Goal: Task Accomplishment & Management: Manage account settings

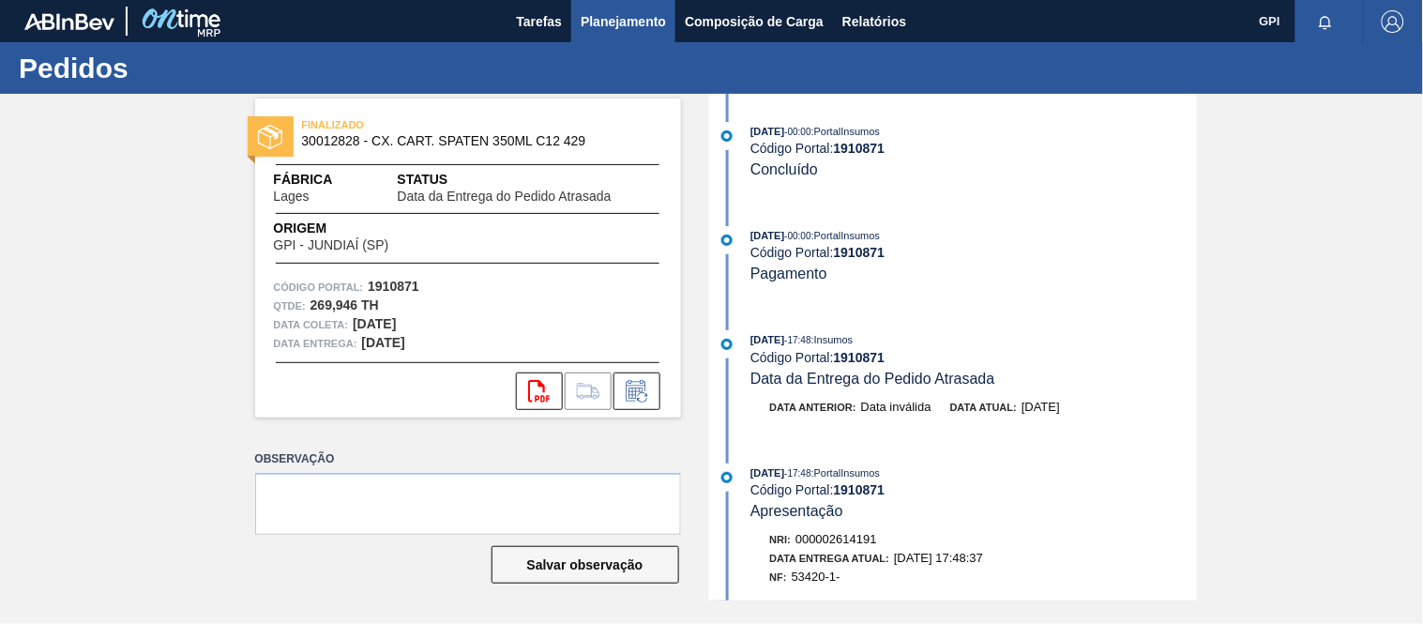
click at [643, 10] on span "Planejamento" at bounding box center [622, 21] width 85 height 23
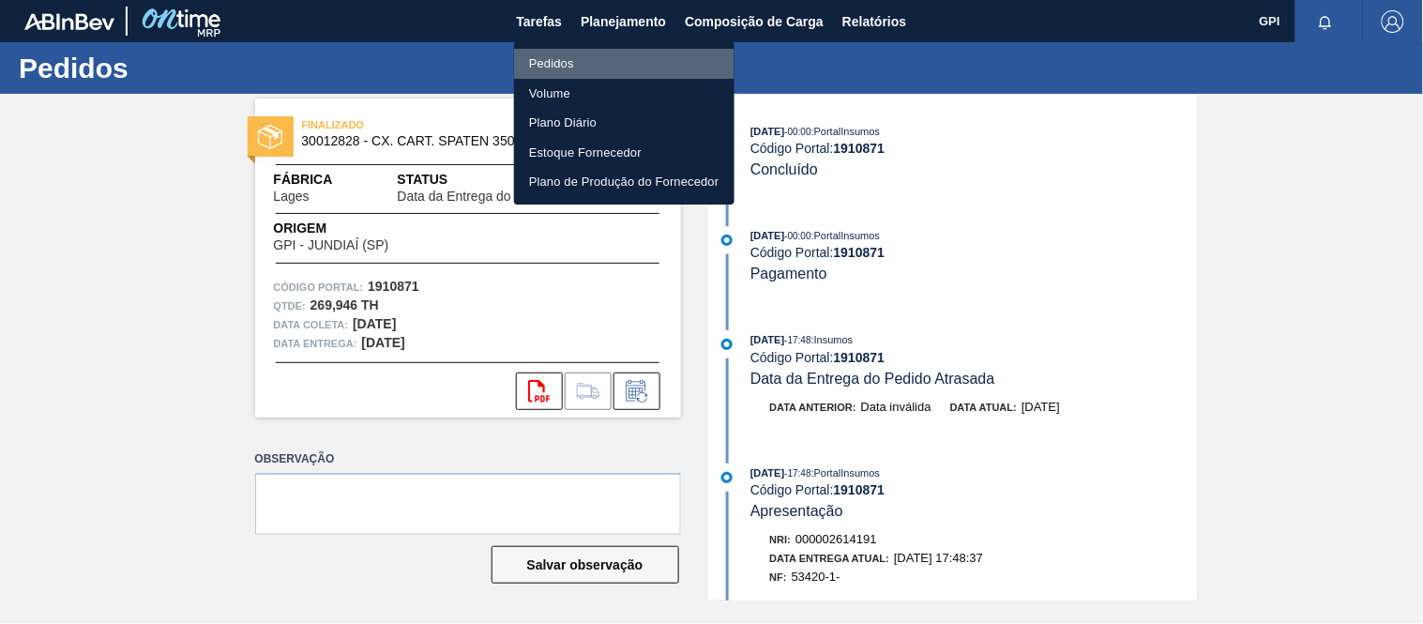
click at [550, 60] on li "Pedidos" at bounding box center [624, 64] width 220 height 30
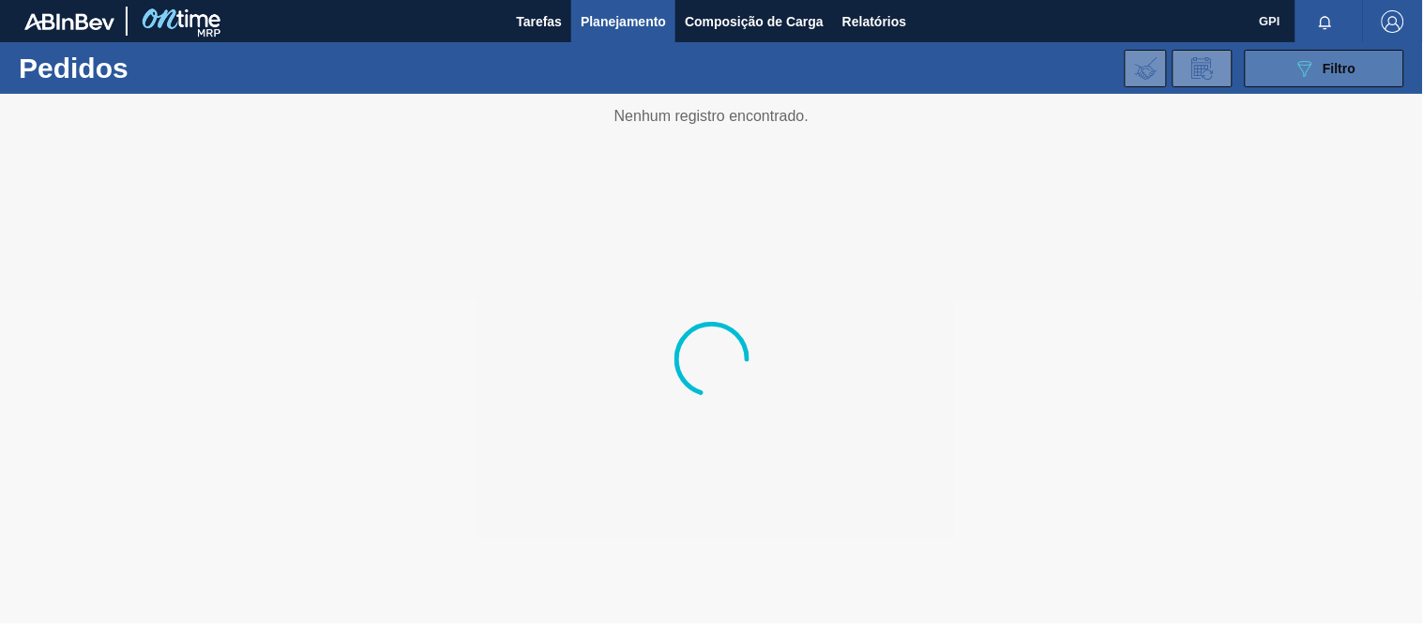
click at [1370, 64] on button "089F7B8B-B2A5-4AFE-B5C0-19BA573D28AC Filtro" at bounding box center [1323, 69] width 159 height 38
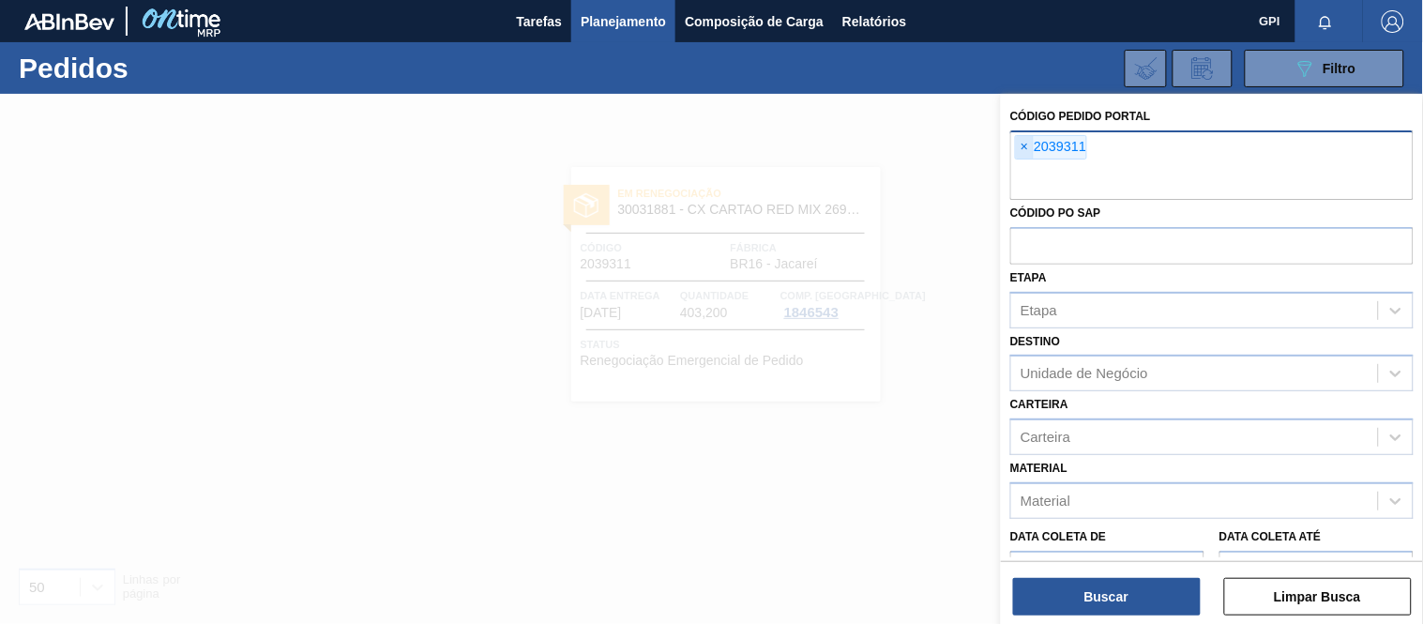
drag, startPoint x: 1020, startPoint y: 160, endPoint x: 1026, endPoint y: 145, distance: 16.0
click at [1020, 156] on div "× 2039311" at bounding box center [1211, 164] width 403 height 69
click at [1026, 145] on span "×" at bounding box center [1025, 147] width 18 height 23
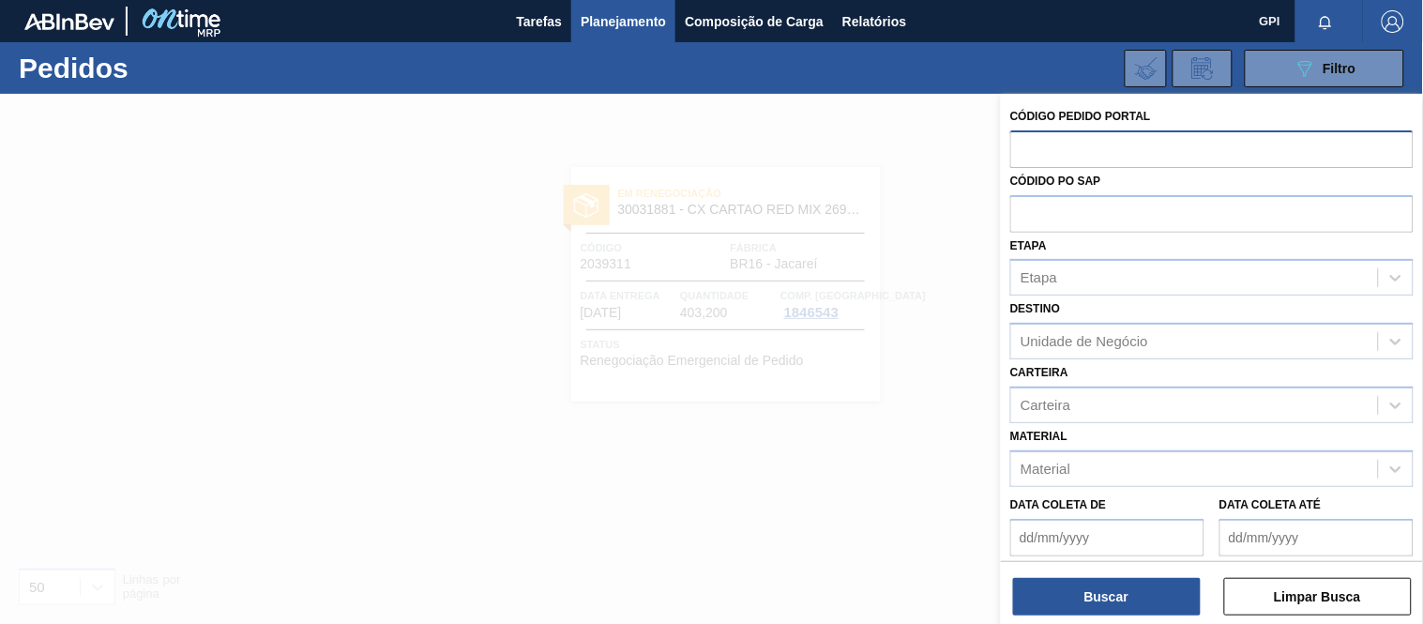
paste input "2029266"
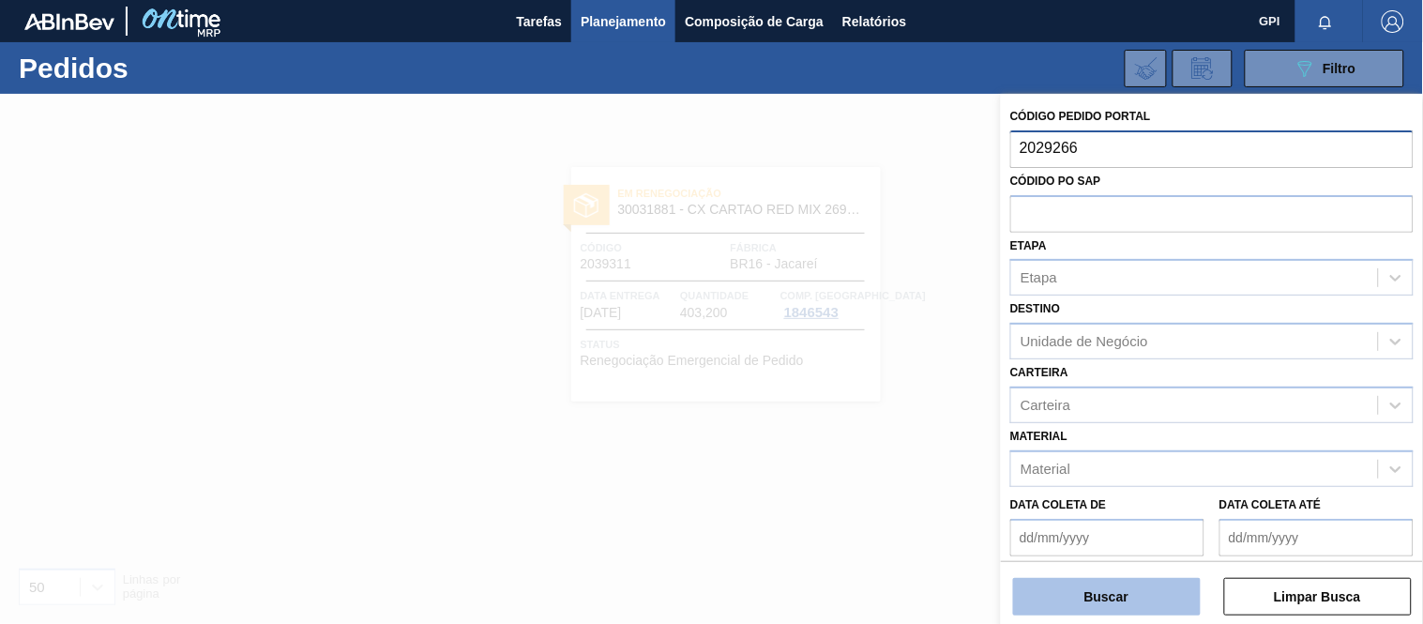
type input "2029266"
click at [1161, 601] on button "Buscar" at bounding box center [1107, 597] width 188 height 38
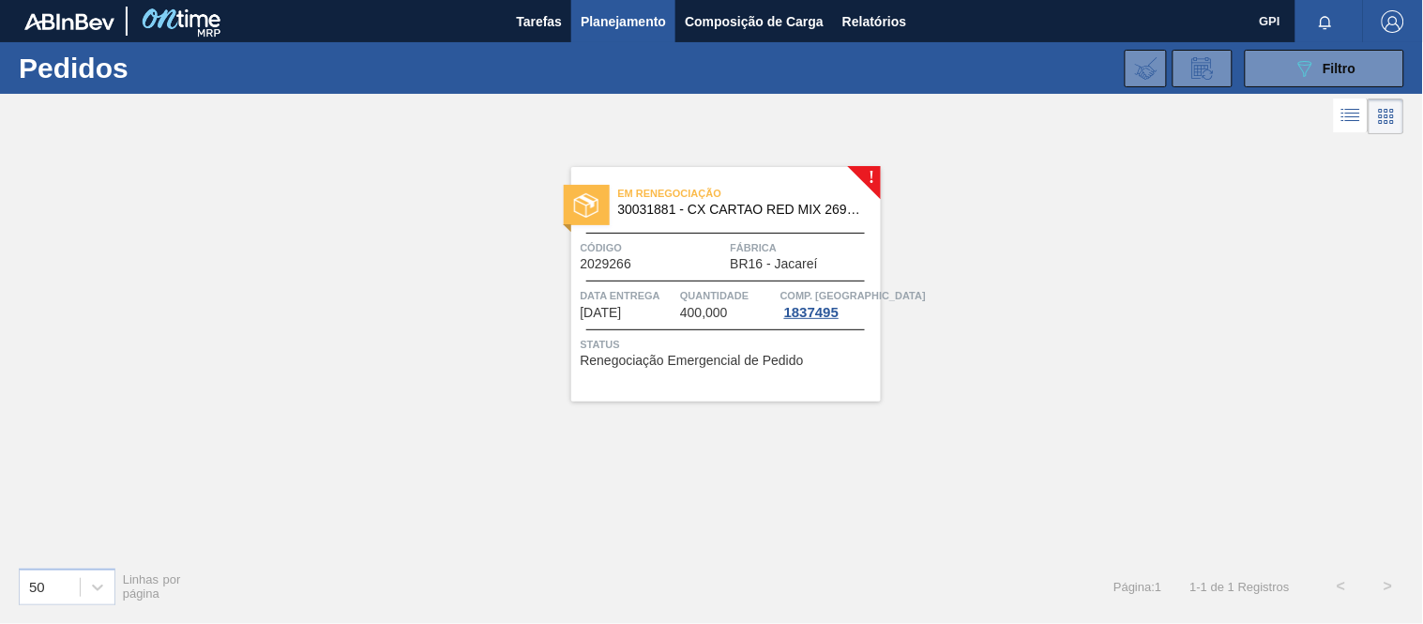
click at [703, 280] on div at bounding box center [725, 280] width 279 height 1
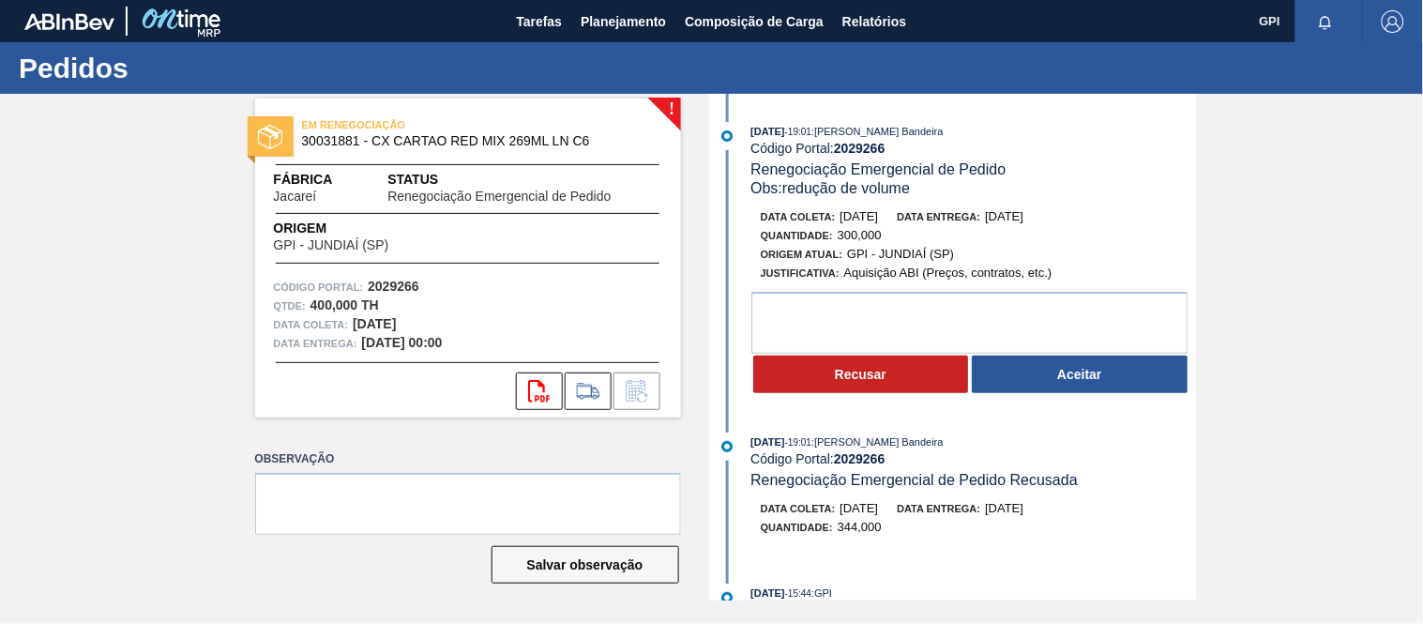
click at [1376, 246] on div "! EM RENEGOCIAÇÃO 30031881 - CX CARTAO RED MIX 269ML LN C6 Fábrica Jacareí Stat…" at bounding box center [711, 347] width 1423 height 506
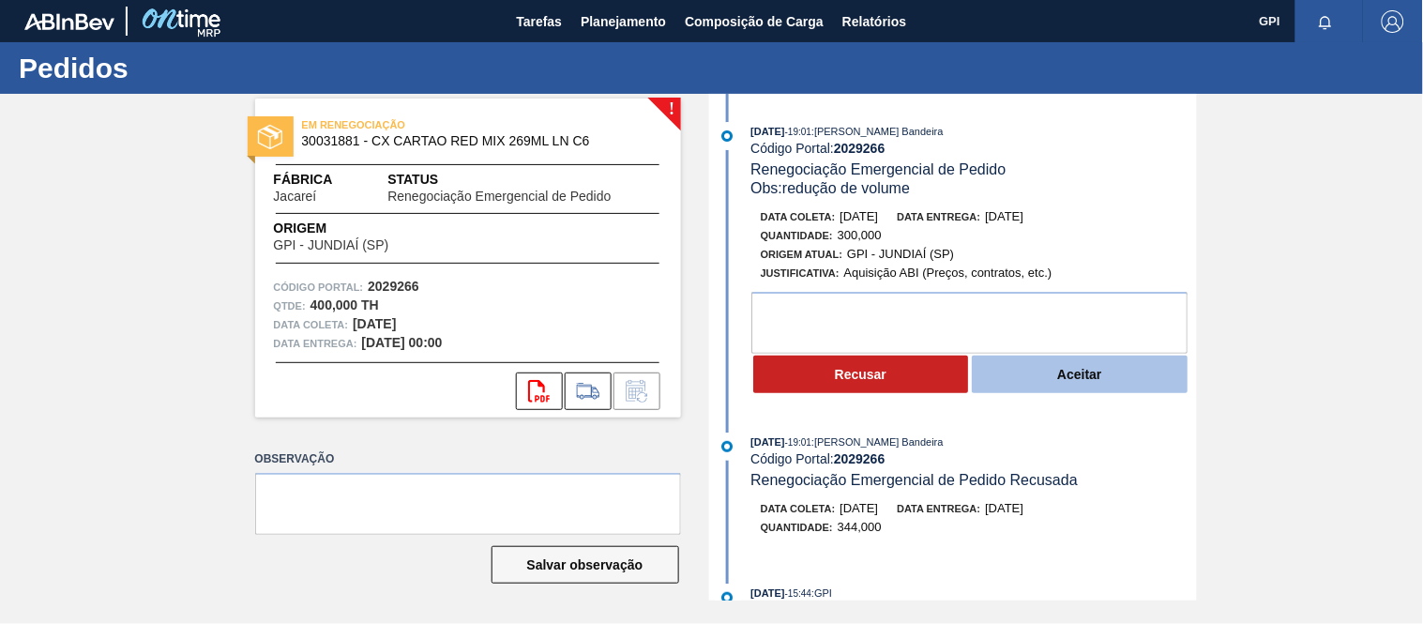
click at [1041, 375] on button "Aceitar" at bounding box center [1079, 374] width 216 height 38
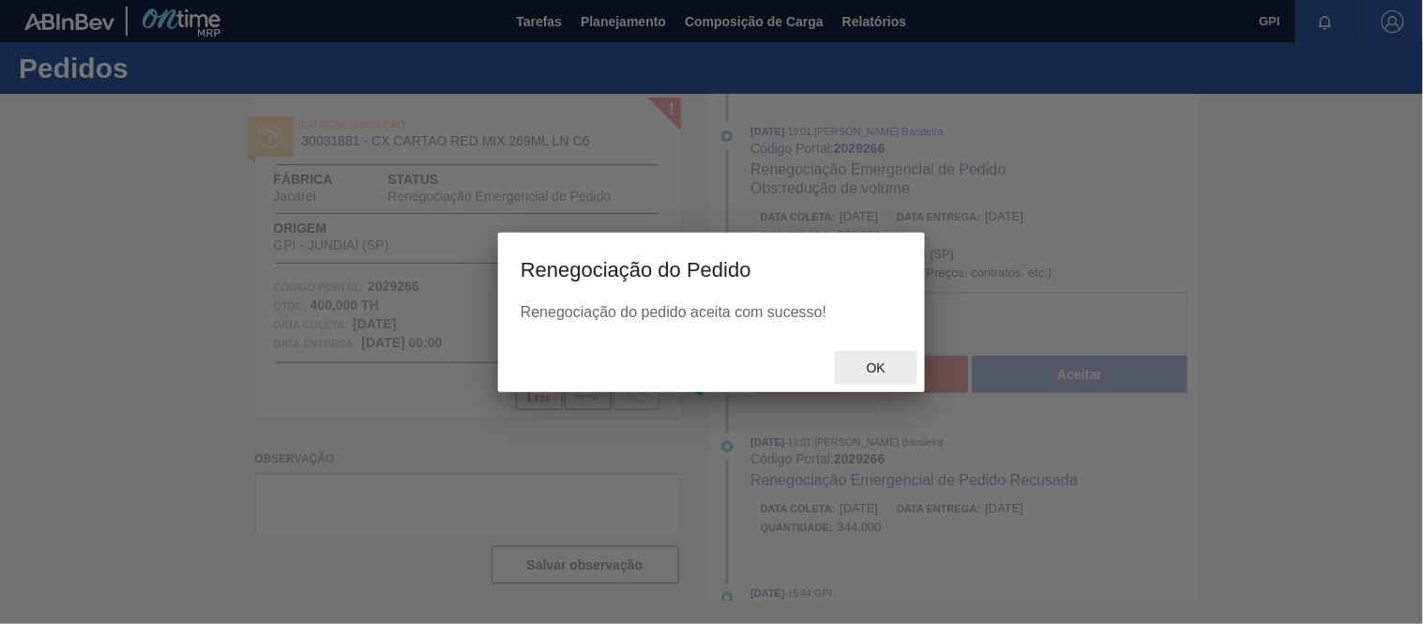
click at [857, 177] on span "Renegociação Emergencial de Pedido" at bounding box center [877, 169] width 255 height 16
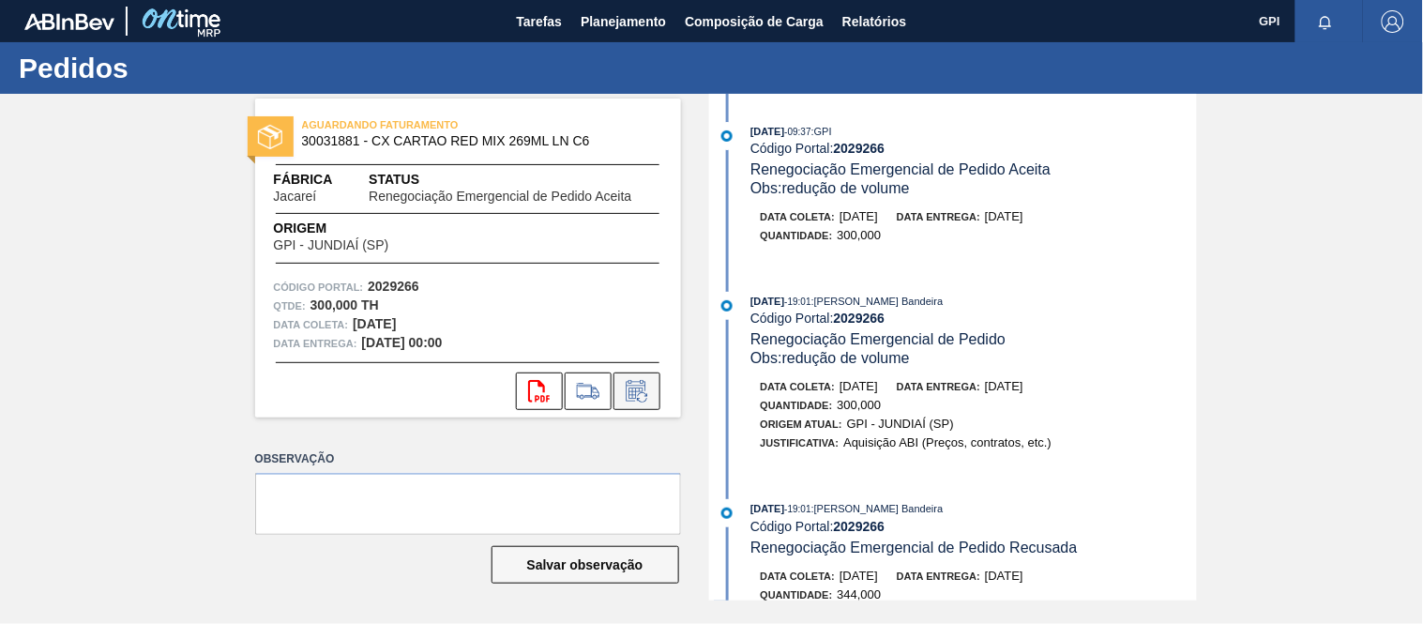
click at [625, 396] on icon at bounding box center [635, 391] width 20 height 22
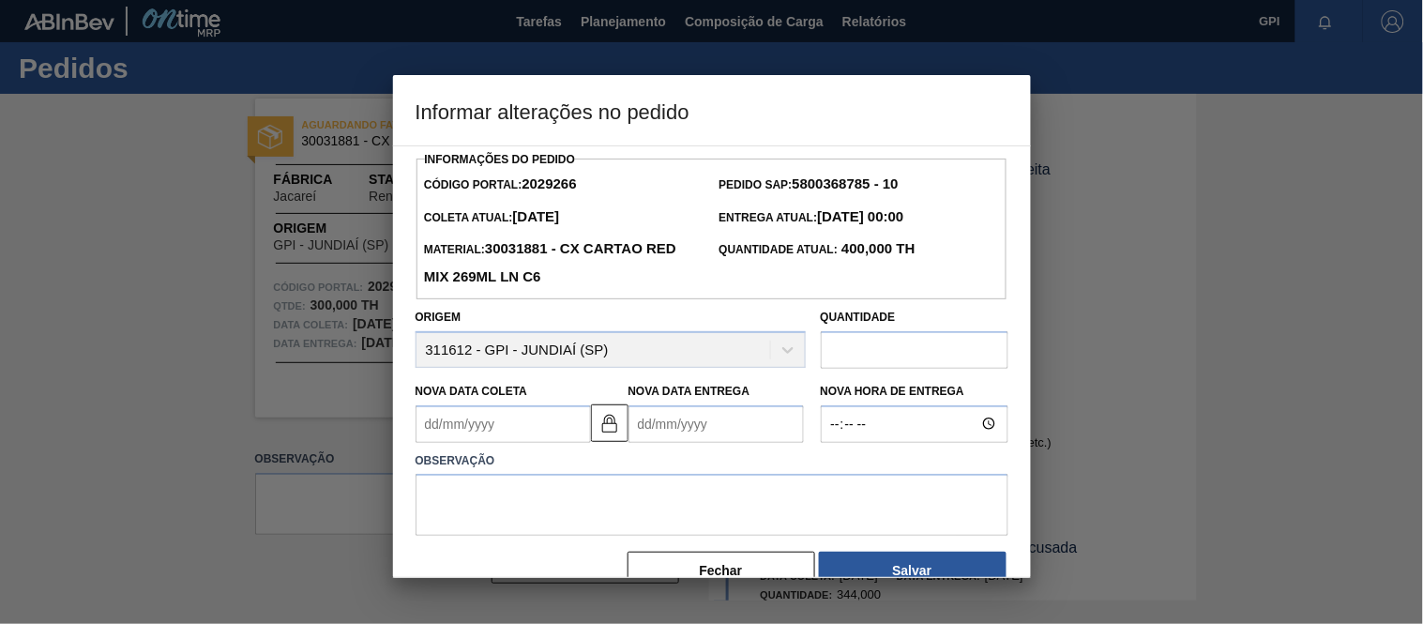
click at [886, 363] on input "text" at bounding box center [915, 350] width 188 height 38
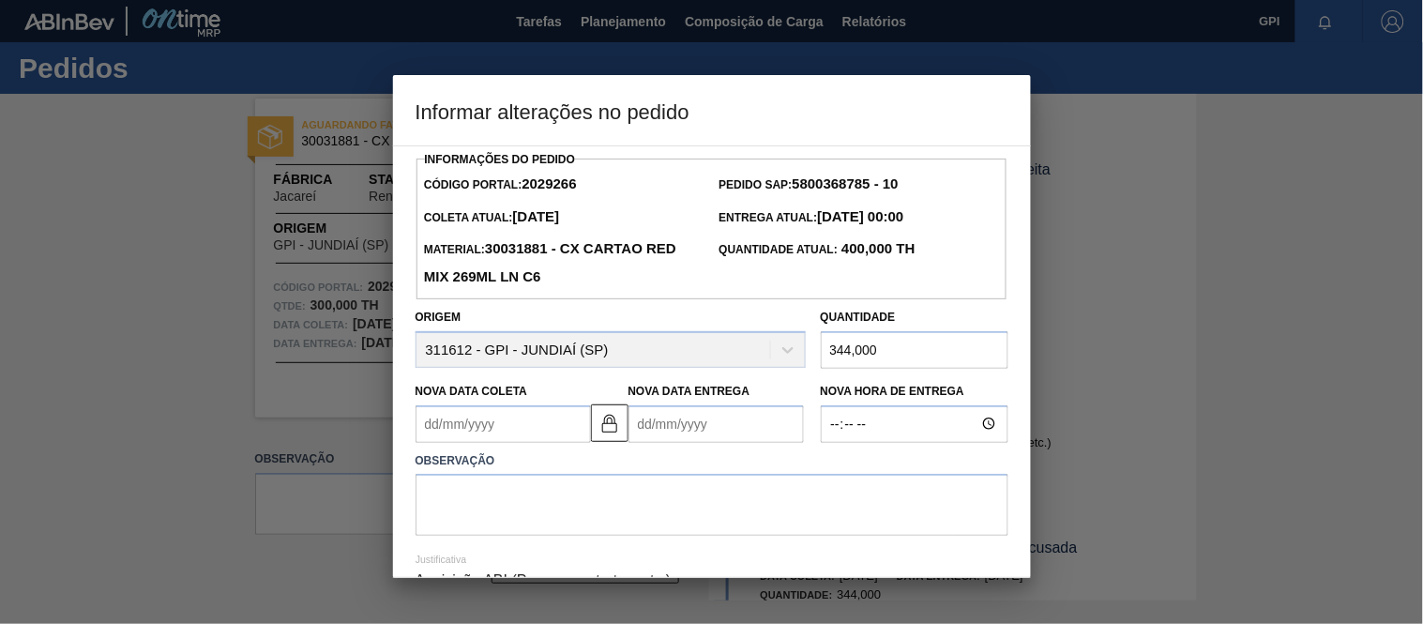
type input "344,000"
click at [663, 492] on textarea at bounding box center [711, 505] width 593 height 62
type textarea "a"
type textarea "Ajuste de quantidade"
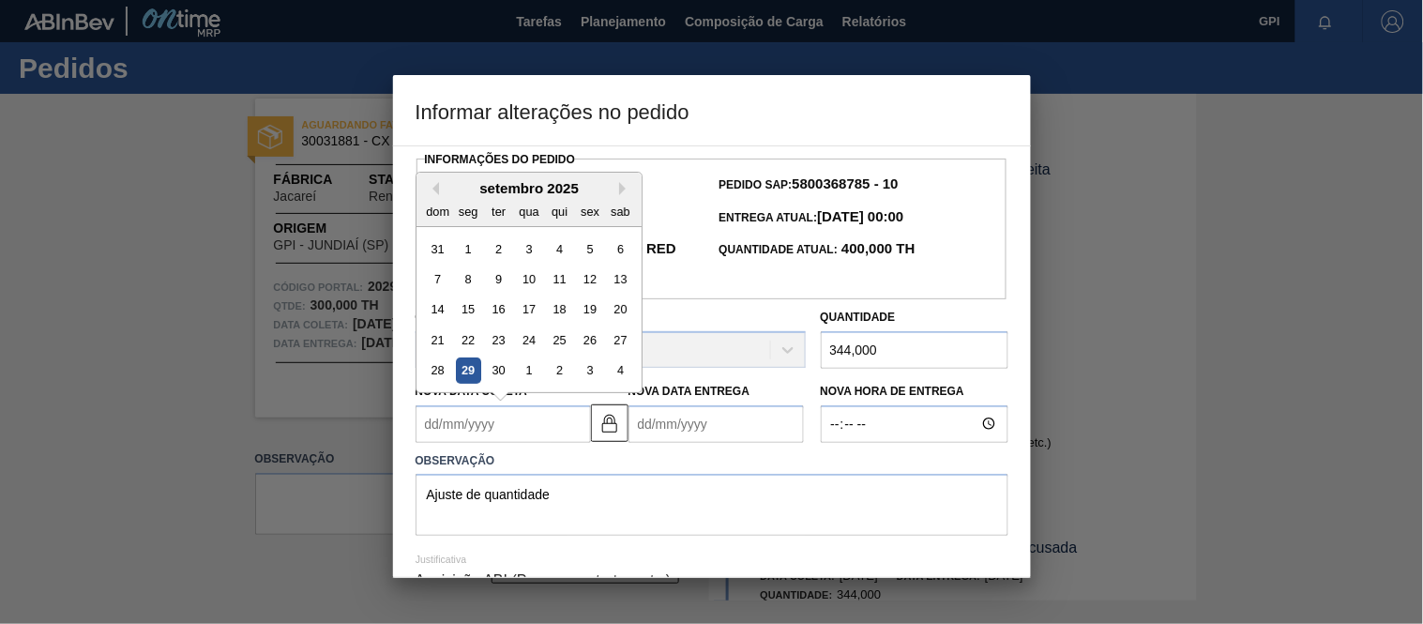
click at [550, 419] on Coleta2029266 "Nova Data Coleta" at bounding box center [502, 424] width 175 height 38
click at [551, 377] on div "2" at bounding box center [558, 369] width 25 height 25
type Coleta2029266 "[DATE]"
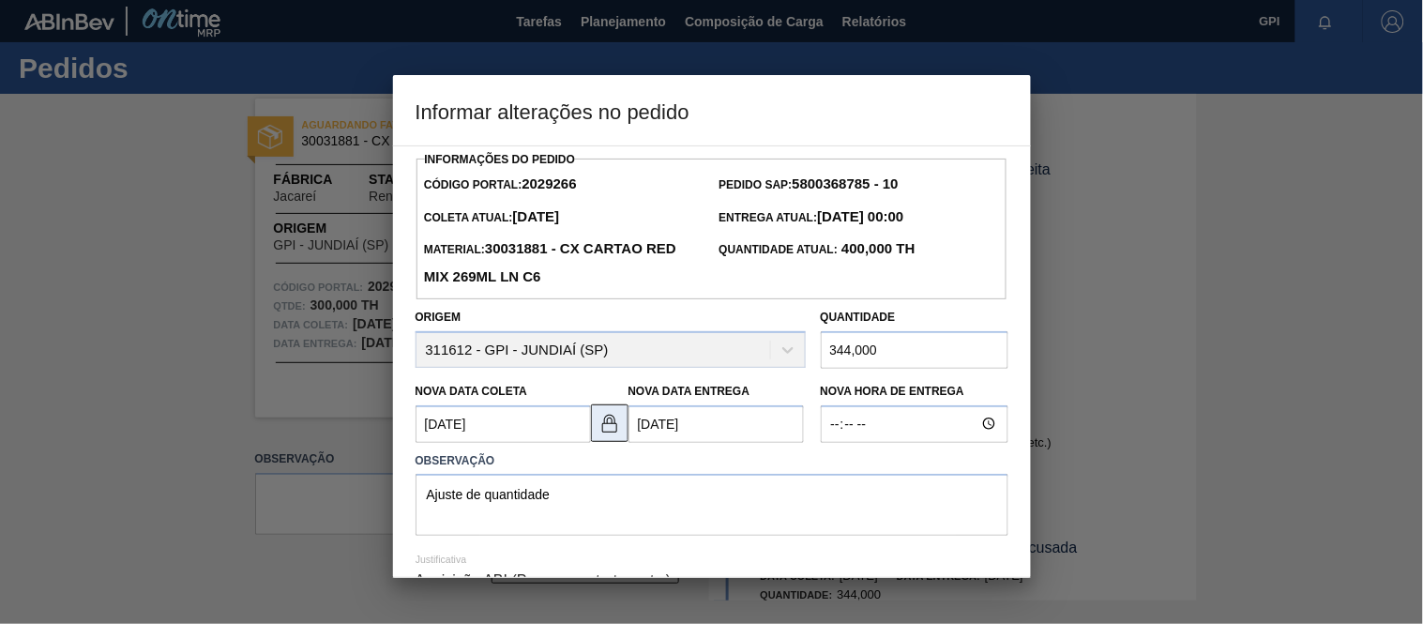
click at [605, 434] on img at bounding box center [609, 423] width 23 height 23
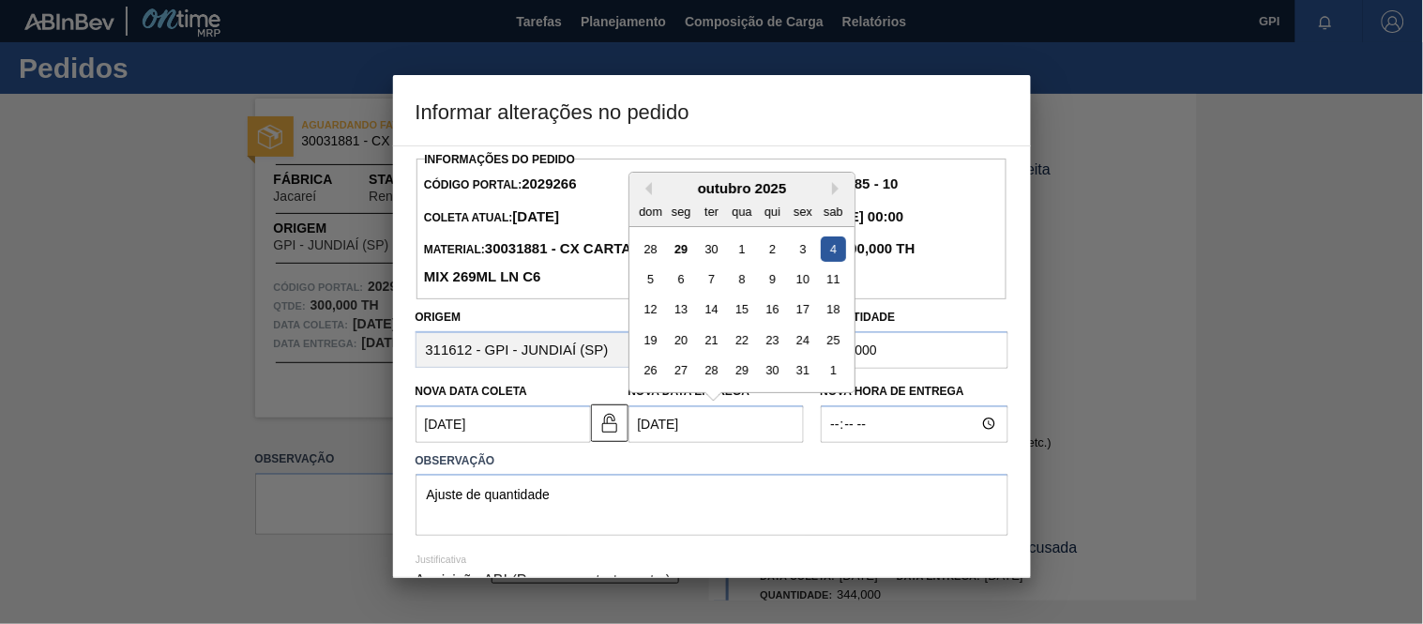
click at [671, 432] on Entrega2029266 "[DATE]" at bounding box center [715, 424] width 175 height 38
click at [761, 249] on div "2" at bounding box center [771, 247] width 25 height 25
type Entrega2029266 "[DATE]"
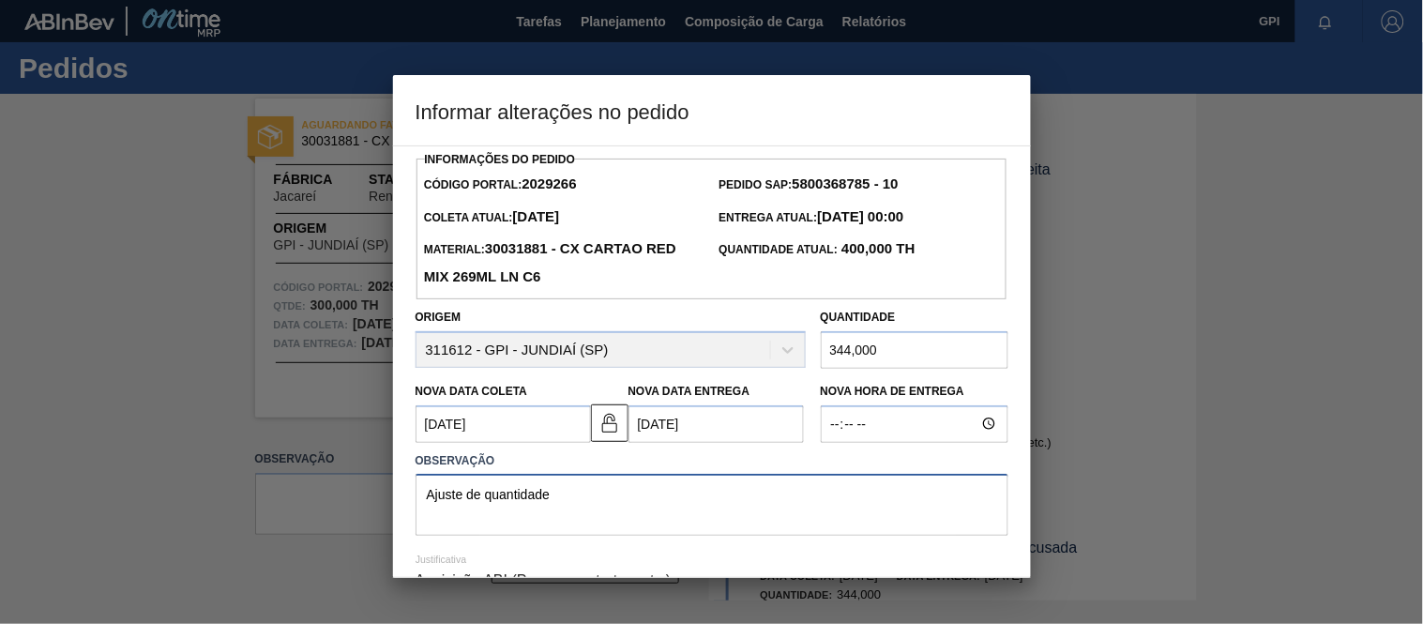
click at [739, 505] on textarea "Ajuste de quantidade" at bounding box center [711, 505] width 593 height 62
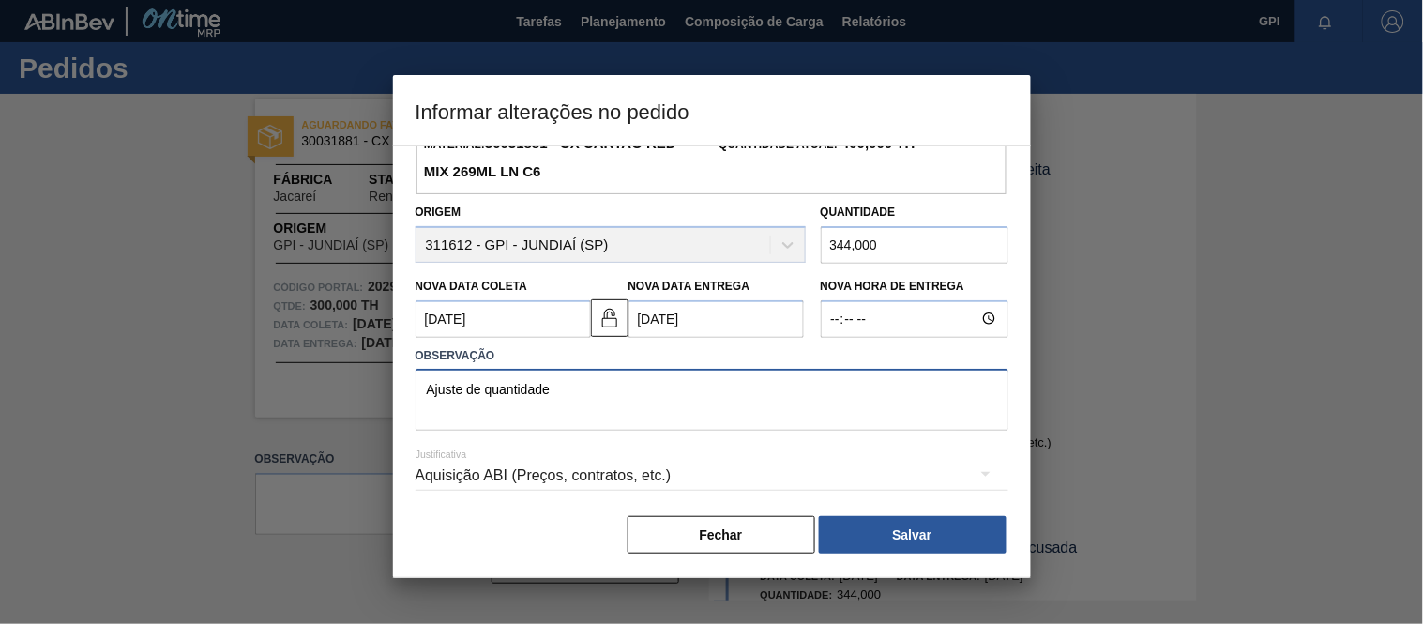
scroll to position [110, 0]
click at [911, 530] on button "Salvar" at bounding box center [913, 534] width 188 height 38
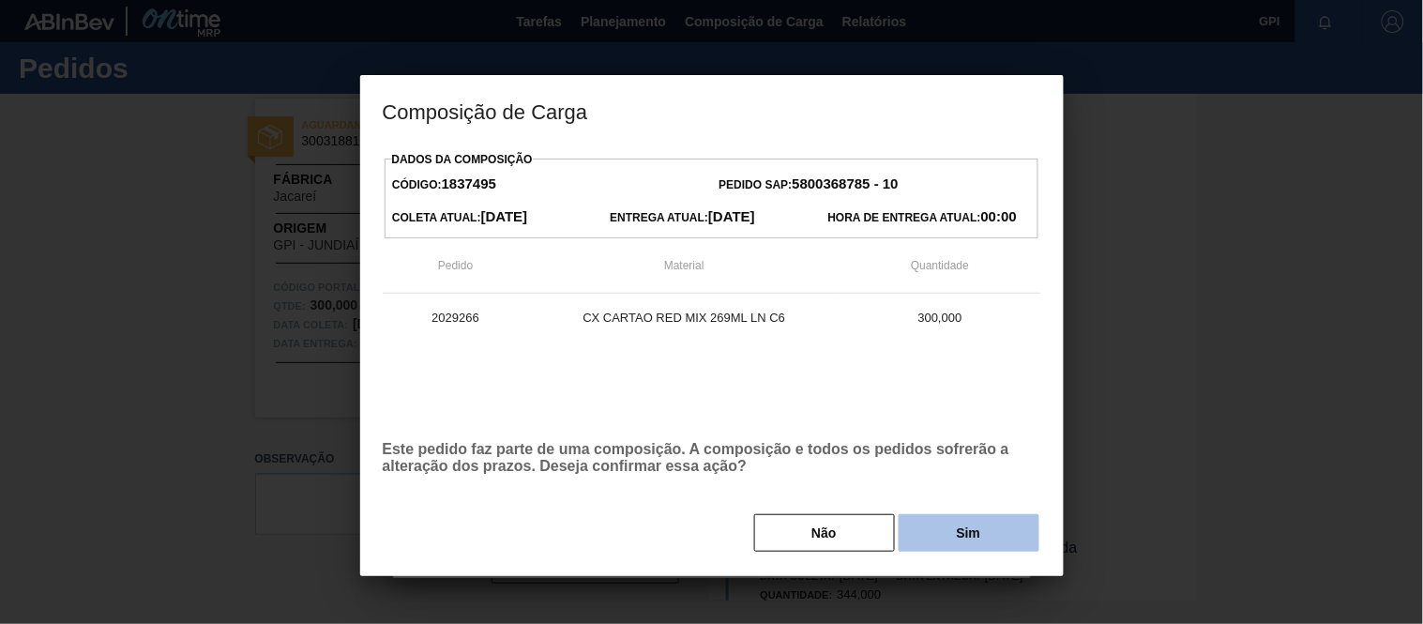
click at [966, 522] on button "Sim" at bounding box center [968, 533] width 141 height 38
